Goal: Find specific page/section: Find specific page/section

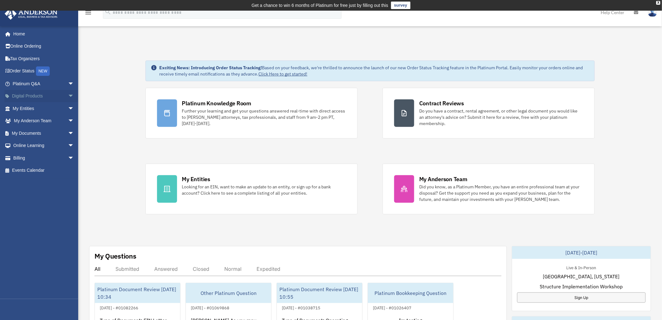
click at [68, 93] on span "arrow_drop_down" at bounding box center [74, 96] width 13 height 13
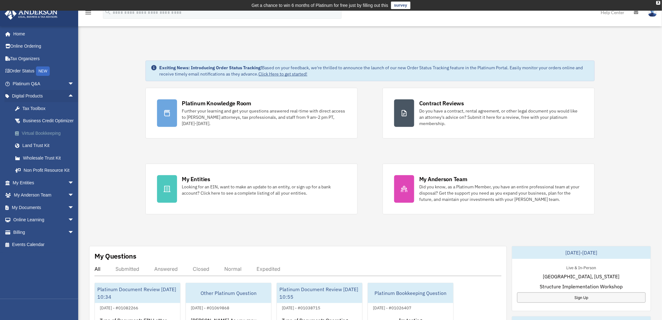
click at [35, 137] on div "Virtual Bookkeeping" at bounding box center [49, 133] width 54 height 8
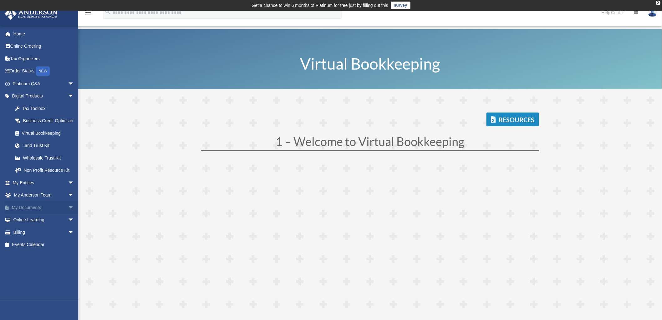
drag, startPoint x: 69, startPoint y: 213, endPoint x: 64, endPoint y: 216, distance: 5.9
click at [69, 213] on span "arrow_drop_down" at bounding box center [74, 207] width 13 height 13
click at [33, 251] on link "Forms Library" at bounding box center [46, 244] width 75 height 13
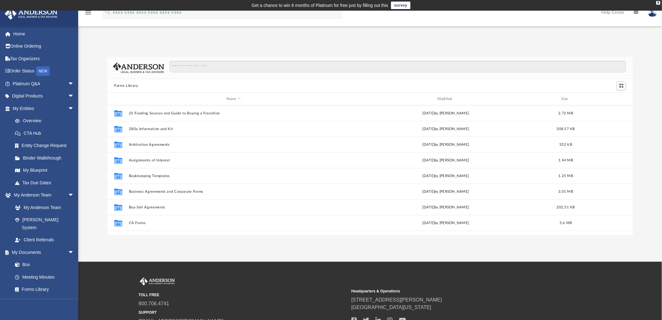
scroll to position [136, 520]
